Goal: Book appointment/travel/reservation

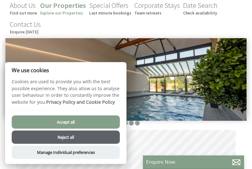
scroll to position [151, 0]
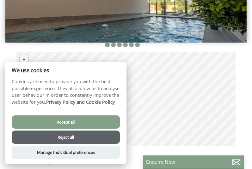
click at [66, 123] on button "Accept all" at bounding box center [66, 122] width 108 height 13
checkbox input "true"
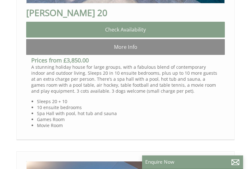
scroll to position [458, 0]
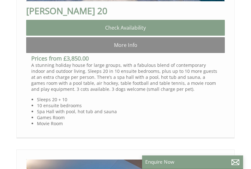
drag, startPoint x: 252, startPoint y: 51, endPoint x: 222, endPoint y: 119, distance: 74.3
click at [222, 119] on body "About Us Find out more Our Properties Explore our Properties Special Offers Las…" at bounding box center [125, 121] width 251 height 1158
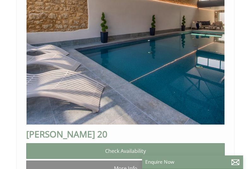
scroll to position [348, 0]
